Goal: Transaction & Acquisition: Purchase product/service

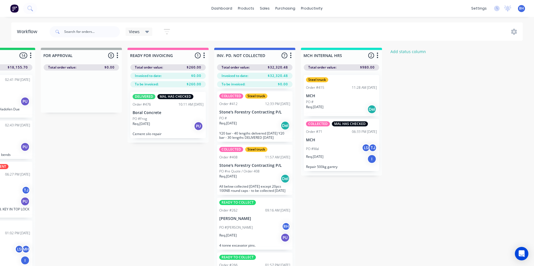
scroll to position [56, 0]
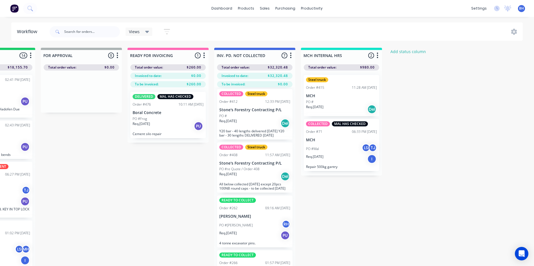
click at [252, 177] on div "Req. [DATE] Del" at bounding box center [254, 177] width 71 height 10
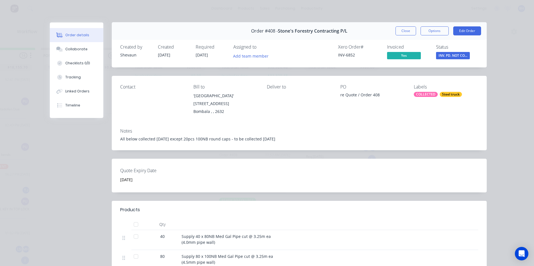
scroll to position [0, 0]
click at [402, 29] on button "Close" at bounding box center [405, 31] width 21 height 9
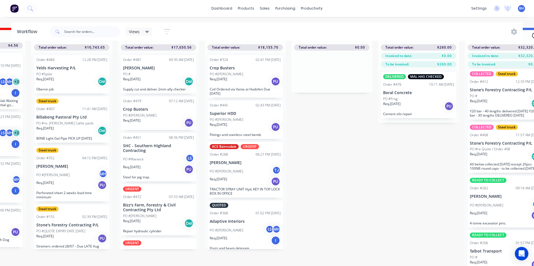
scroll to position [24, 404]
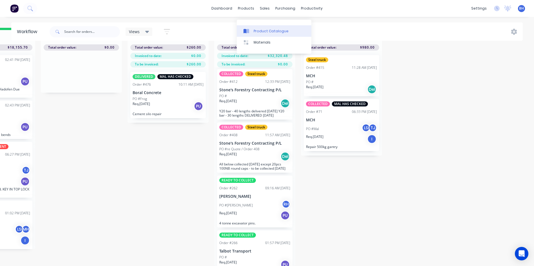
click at [257, 29] on div "Product Catalogue" at bounding box center [270, 31] width 35 height 5
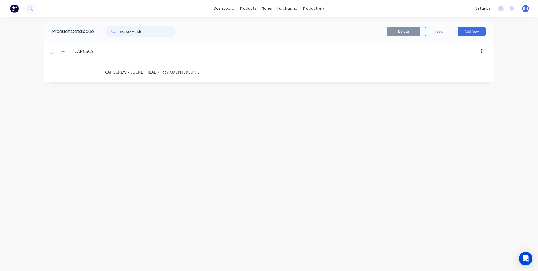
click at [152, 33] on input "countersunk" at bounding box center [148, 31] width 56 height 11
type input "c"
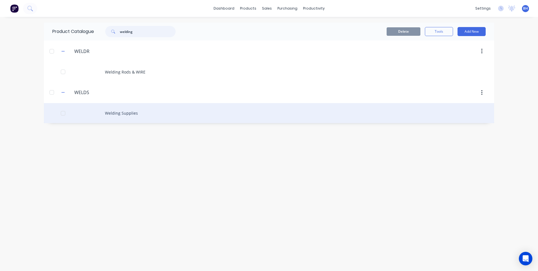
type input "welding"
click at [116, 111] on div "Welding Supplies" at bounding box center [269, 113] width 450 height 20
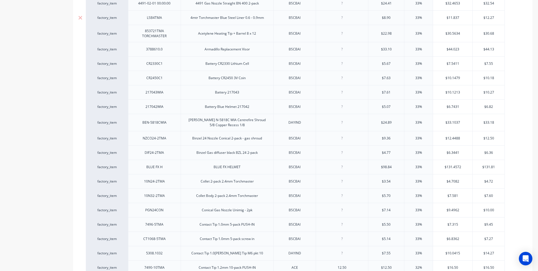
type textarea "x"
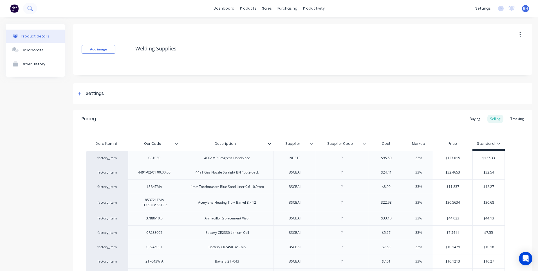
click at [30, 8] on icon at bounding box center [29, 8] width 5 height 5
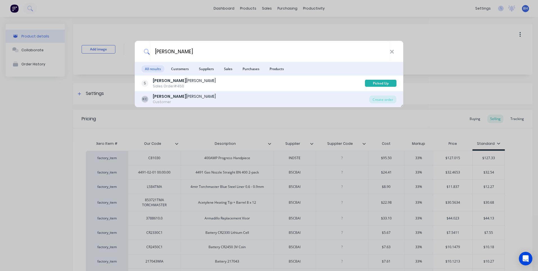
type input "[PERSON_NAME]"
click at [185, 96] on div "[PERSON_NAME] [PERSON_NAME] Customer" at bounding box center [255, 98] width 228 height 11
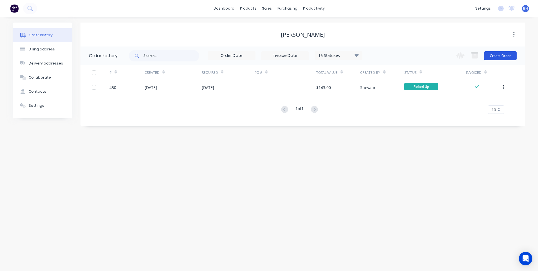
click at [493, 54] on button "Create Order" at bounding box center [500, 55] width 33 height 9
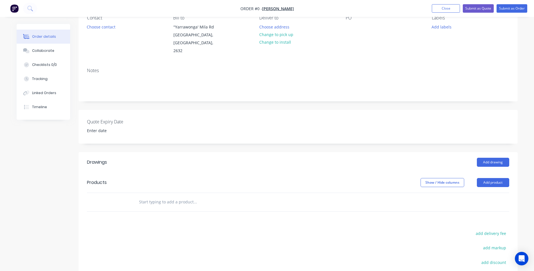
scroll to position [56, 0]
click at [271, 32] on button "Change to pick up" at bounding box center [276, 34] width 40 height 8
click at [492, 177] on button "Add product" at bounding box center [492, 181] width 32 height 9
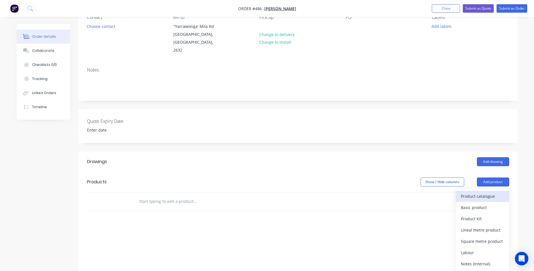
click at [486, 192] on div "Product catalogue" at bounding box center [481, 196] width 43 height 8
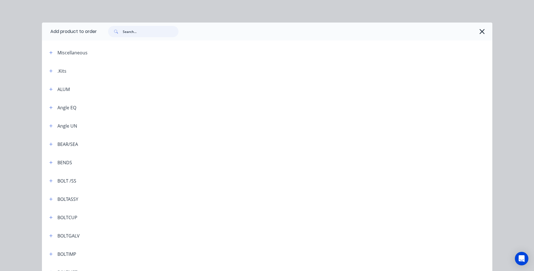
click at [140, 35] on input "text" at bounding box center [151, 31] width 56 height 11
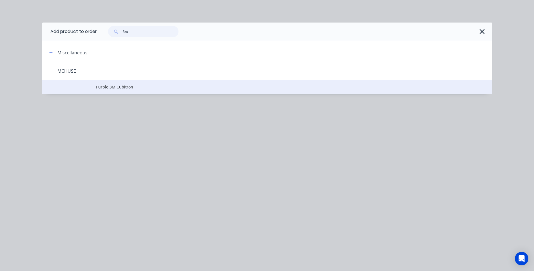
type input "3m"
click at [121, 88] on span "Purple 3M Cubitron" at bounding box center [254, 87] width 317 height 6
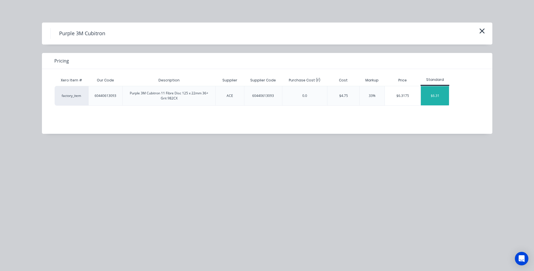
click at [435, 93] on div "$6.31" at bounding box center [434, 95] width 28 height 19
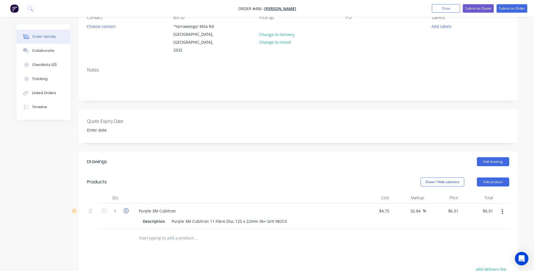
click at [126, 208] on icon "button" at bounding box center [125, 210] width 5 height 5
type input "2"
type input "$12.62"
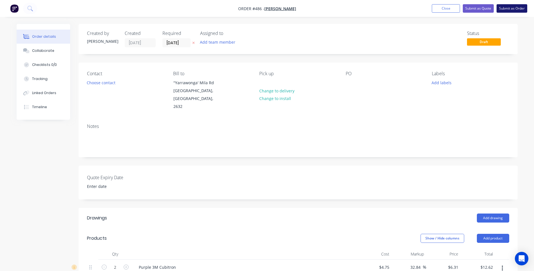
click at [506, 8] on button "Submit as Order" at bounding box center [511, 8] width 31 height 8
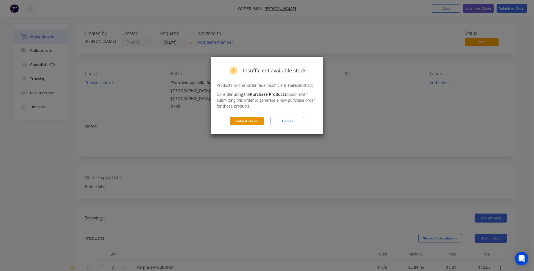
click at [253, 118] on button "Submit Order" at bounding box center [247, 121] width 34 height 8
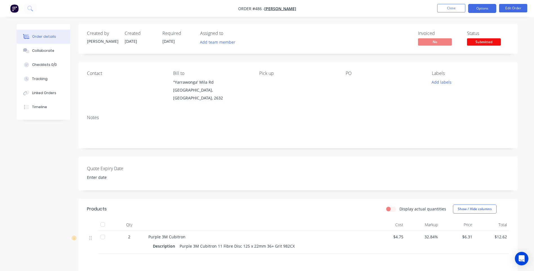
click at [479, 8] on button "Options" at bounding box center [482, 8] width 28 height 9
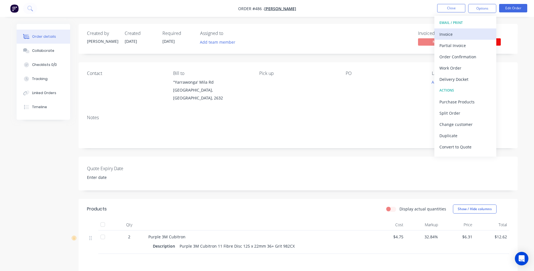
click at [444, 34] on div "Invoice" at bounding box center [465, 34] width 52 height 8
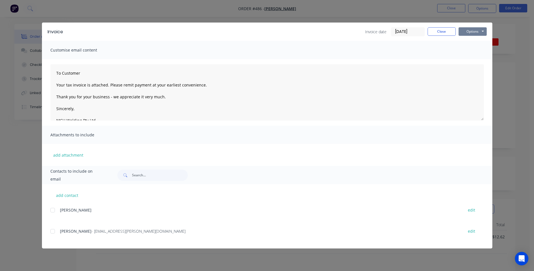
click at [471, 30] on button "Options" at bounding box center [472, 31] width 28 height 8
click at [467, 40] on button "Preview" at bounding box center [476, 41] width 36 height 9
click at [53, 231] on div at bounding box center [52, 230] width 11 height 11
click at [472, 29] on button "Options" at bounding box center [472, 31] width 28 height 8
click at [469, 58] on button "Email" at bounding box center [476, 59] width 36 height 9
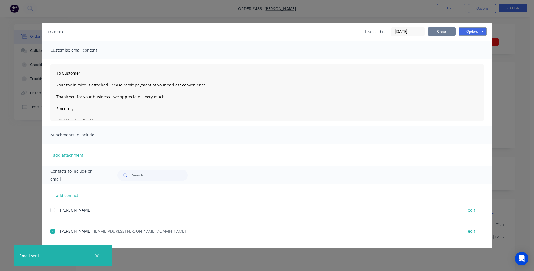
click at [431, 31] on button "Close" at bounding box center [441, 31] width 28 height 8
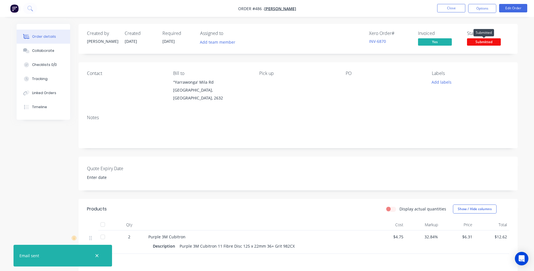
click at [476, 40] on span "Submitted" at bounding box center [484, 41] width 34 height 7
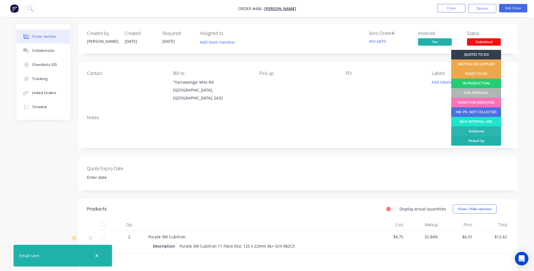
click at [477, 139] on div "Picked Up" at bounding box center [476, 141] width 50 height 10
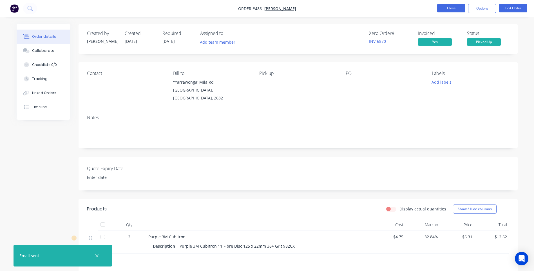
click at [445, 7] on button "Close" at bounding box center [451, 8] width 28 height 8
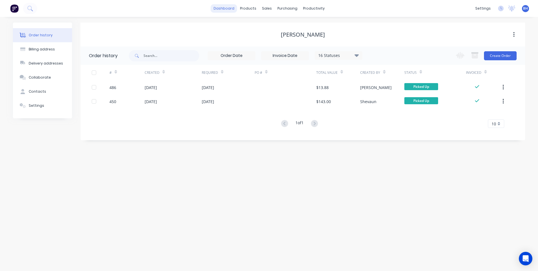
click at [230, 9] on link "dashboard" at bounding box center [224, 8] width 26 height 8
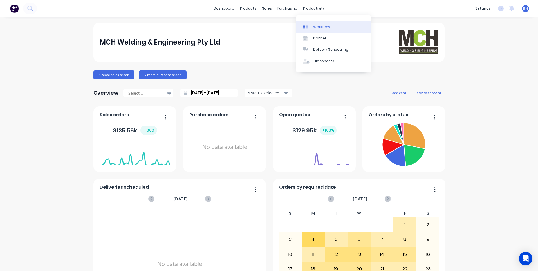
click at [316, 22] on link "Workflow" at bounding box center [333, 26] width 75 height 11
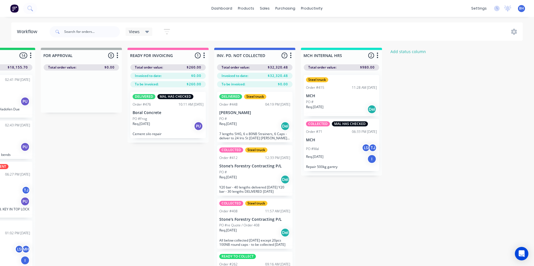
click at [263, 177] on div "Req. [DATE] Del" at bounding box center [254, 180] width 71 height 10
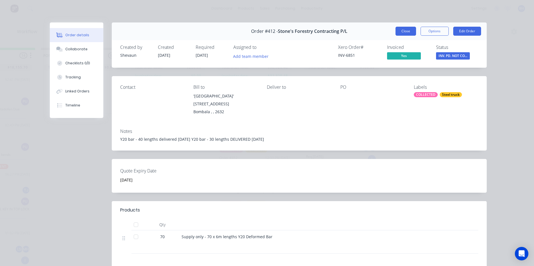
click at [402, 30] on button "Close" at bounding box center [405, 31] width 21 height 9
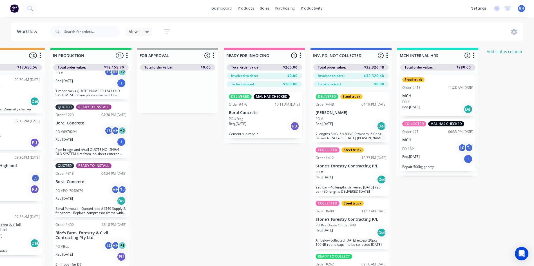
scroll to position [0, 404]
